Goal: Task Accomplishment & Management: Use online tool/utility

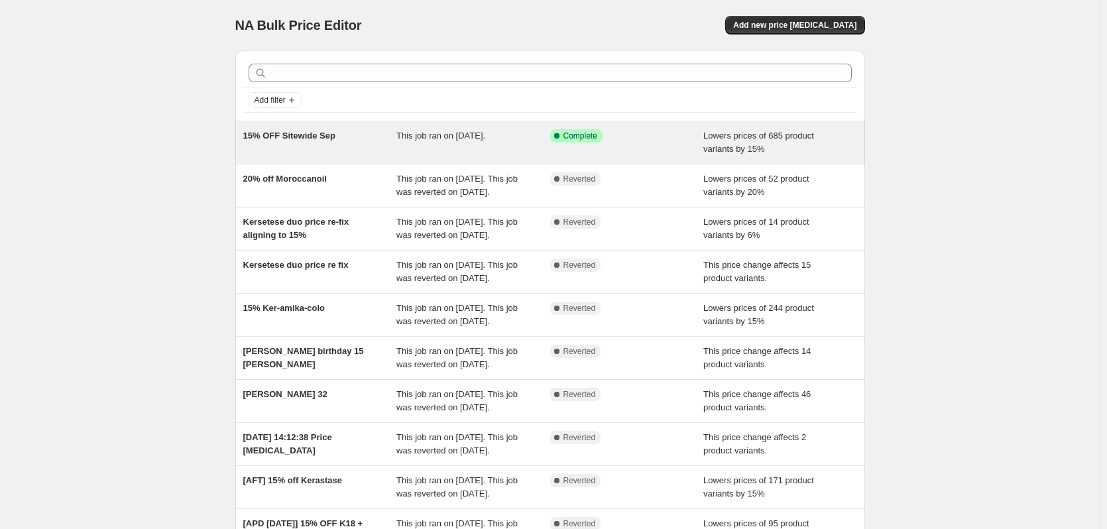
click at [388, 150] on div "15% OFF Sitewide Sep" at bounding box center [320, 142] width 154 height 27
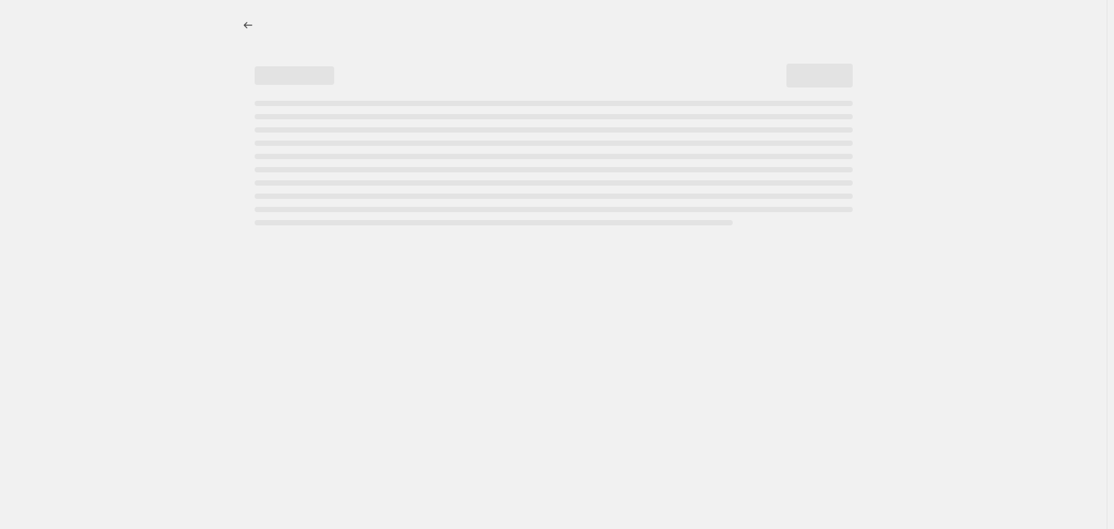
select select "percentage"
select select "product_status"
select select "collection"
select select "not_equal"
select select "tag"
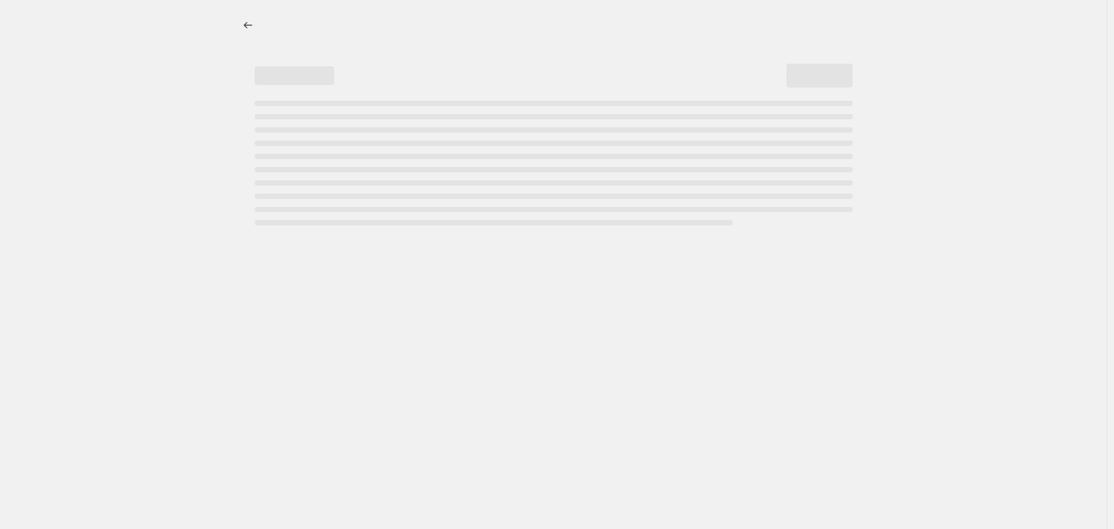
select select "not_equal"
